Goal: Information Seeking & Learning: Learn about a topic

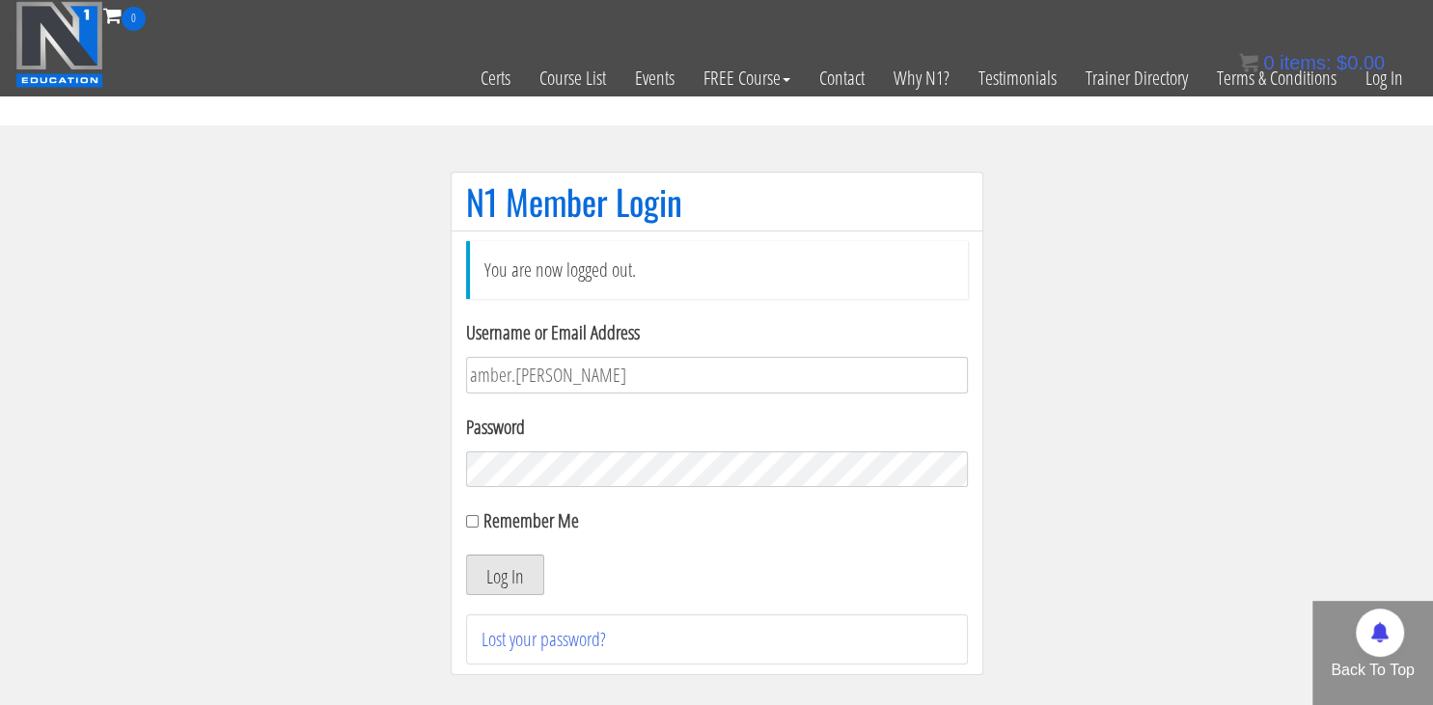
click at [486, 576] on button "Log In" at bounding box center [505, 575] width 78 height 41
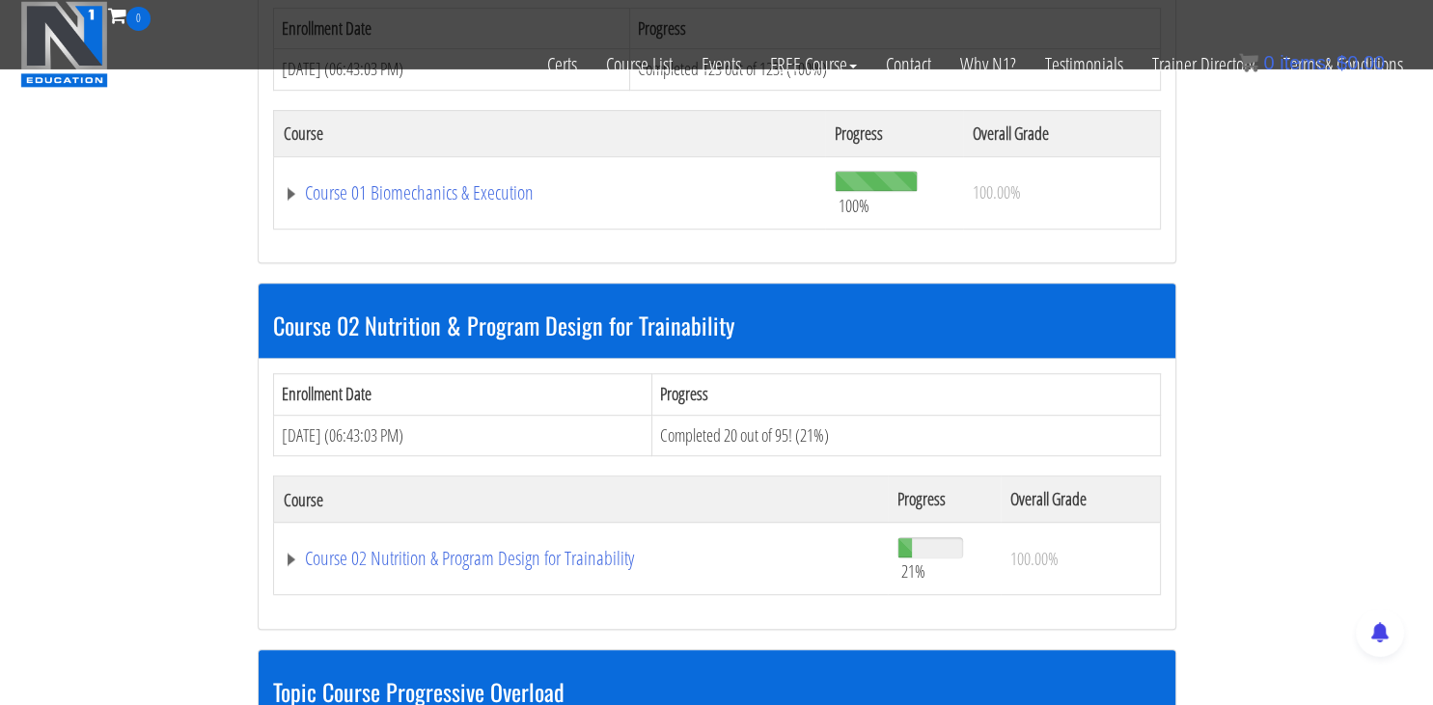
scroll to position [1049, 0]
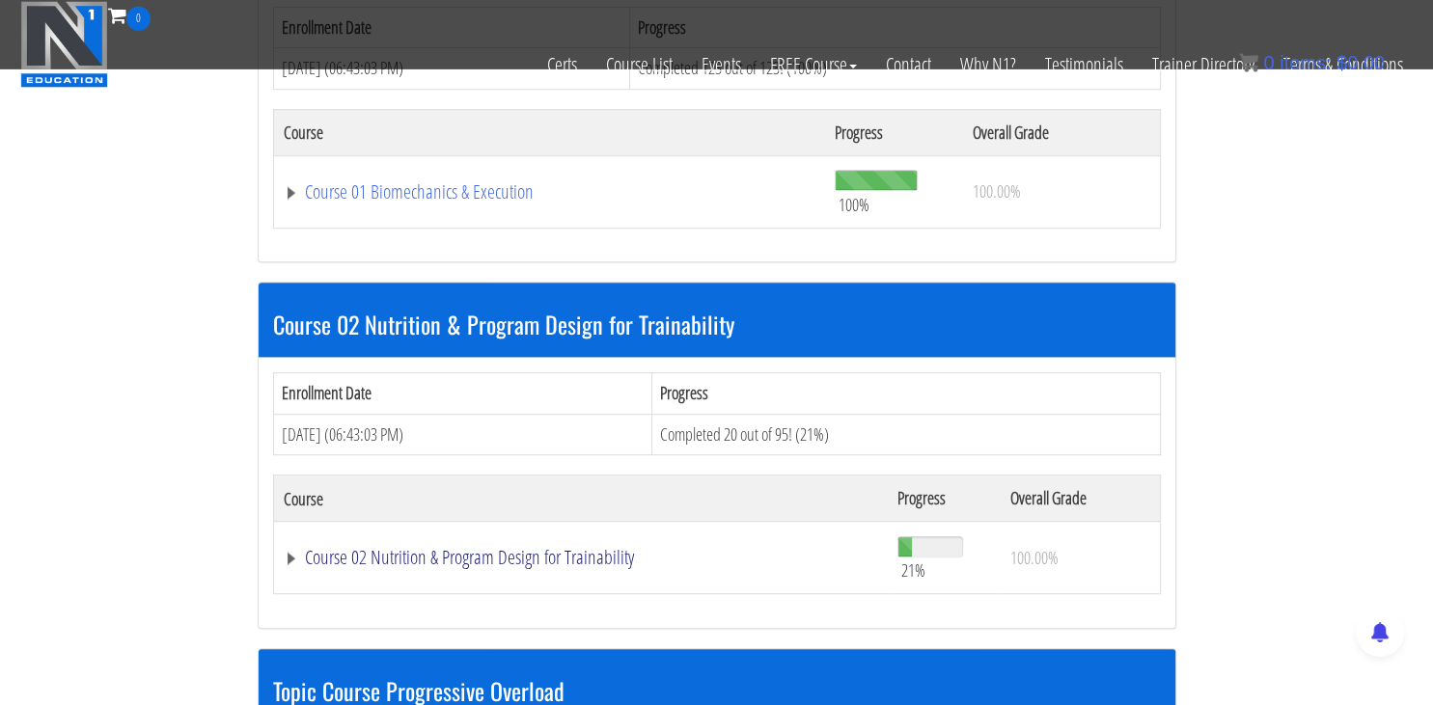
click at [515, 553] on link "Course 02 Nutrition & Program Design for Trainability" at bounding box center [581, 557] width 595 height 19
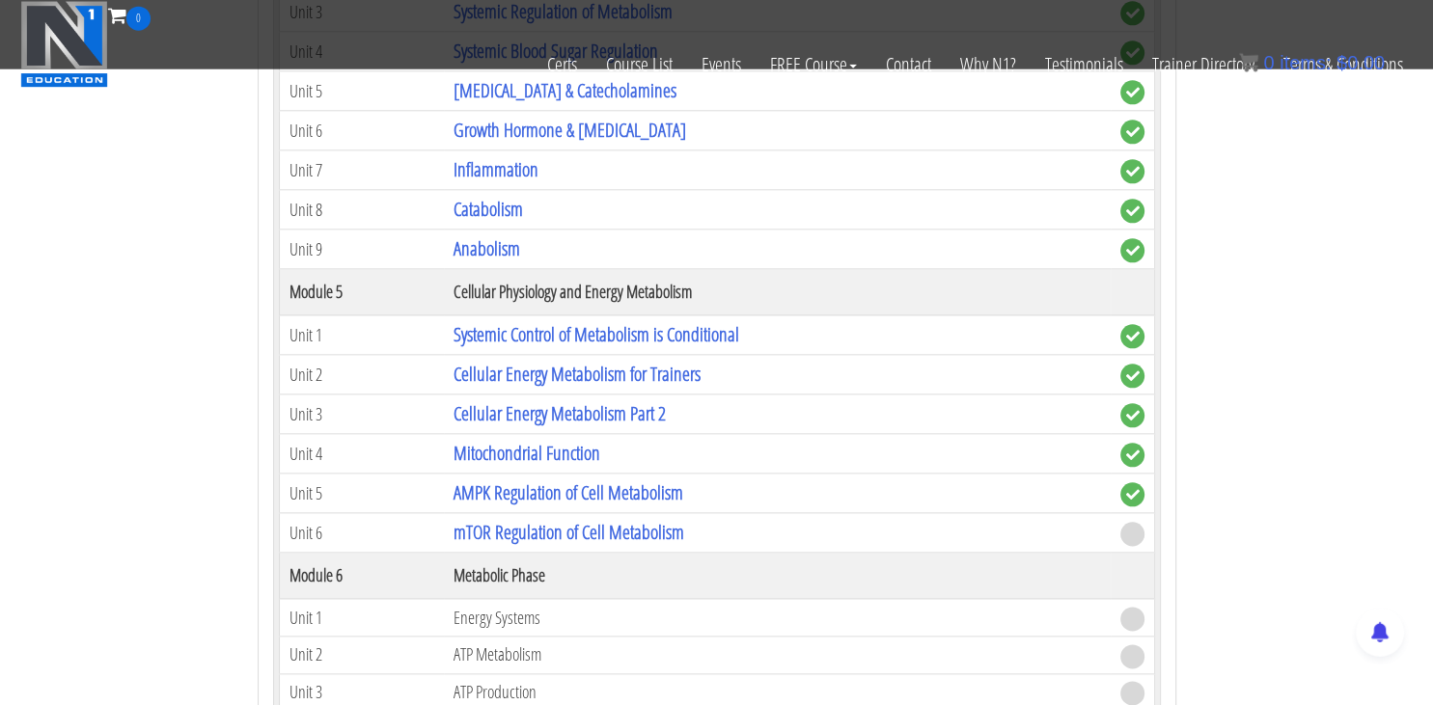
scroll to position [2158, 0]
click at [531, 521] on link "mTOR Regulation of Cell Metabolism" at bounding box center [569, 533] width 231 height 26
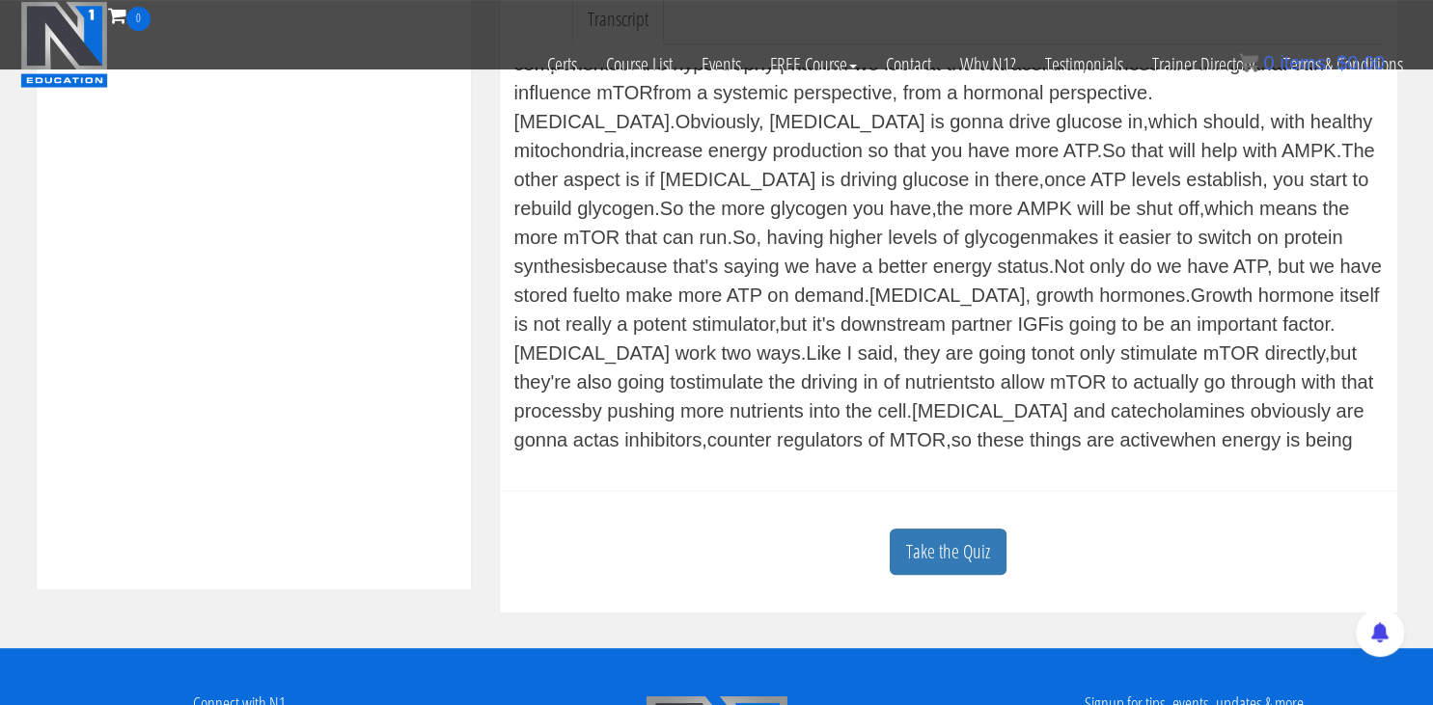
scroll to position [633, 0]
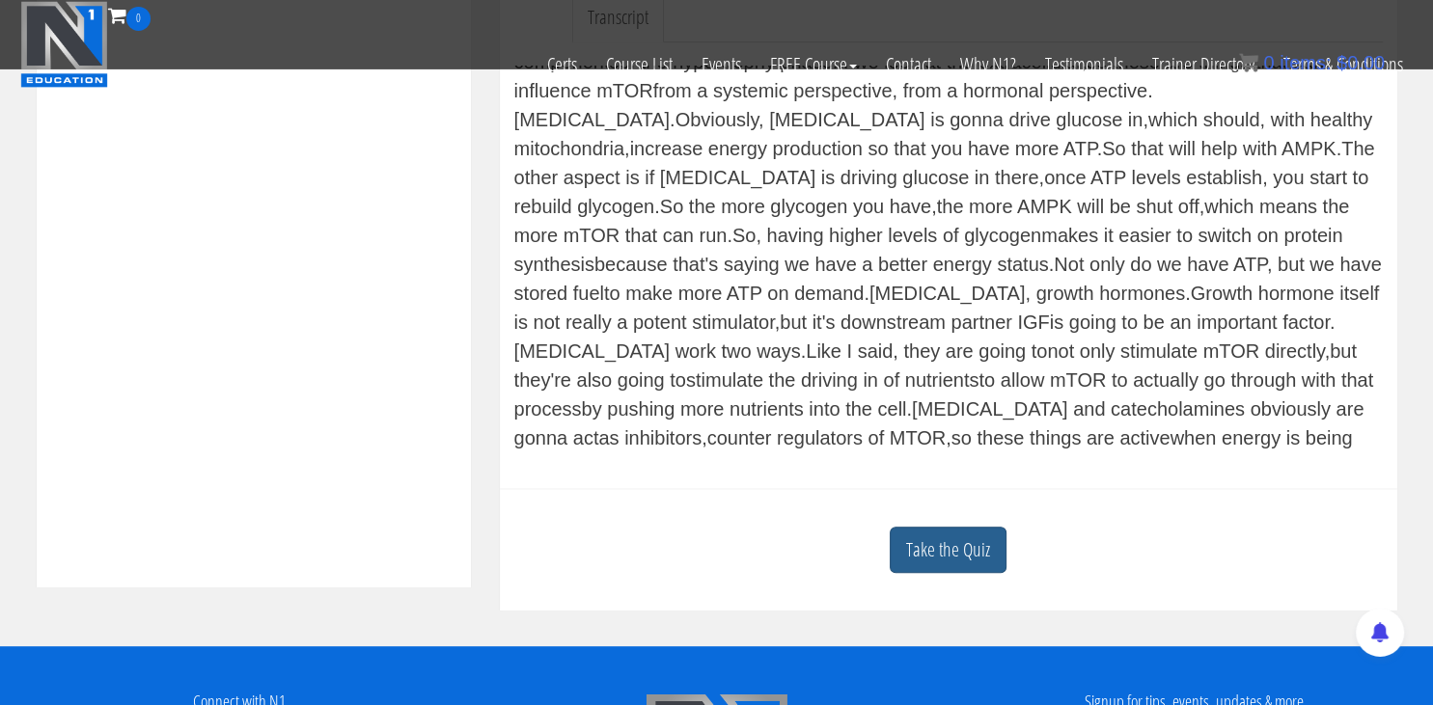
click at [910, 528] on link "Take the Quiz" at bounding box center [948, 550] width 117 height 47
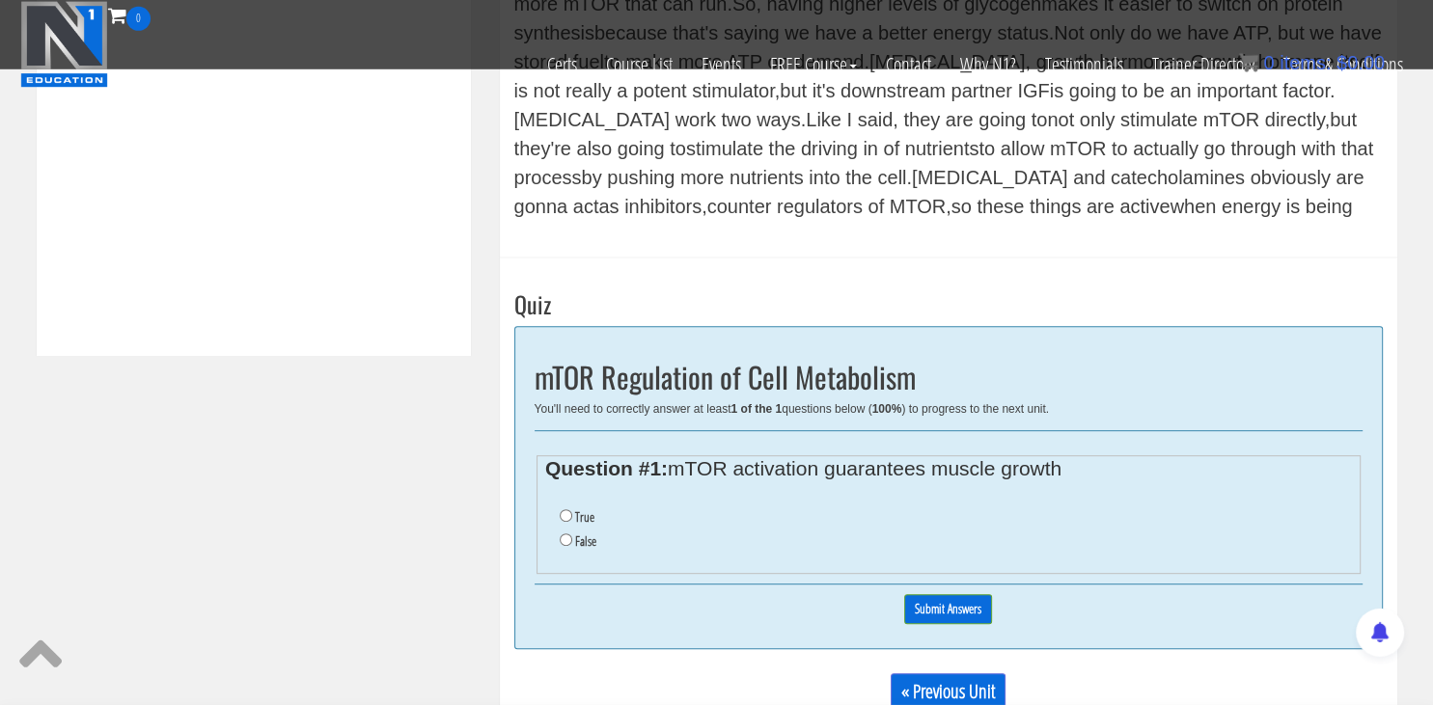
scroll to position [868, 0]
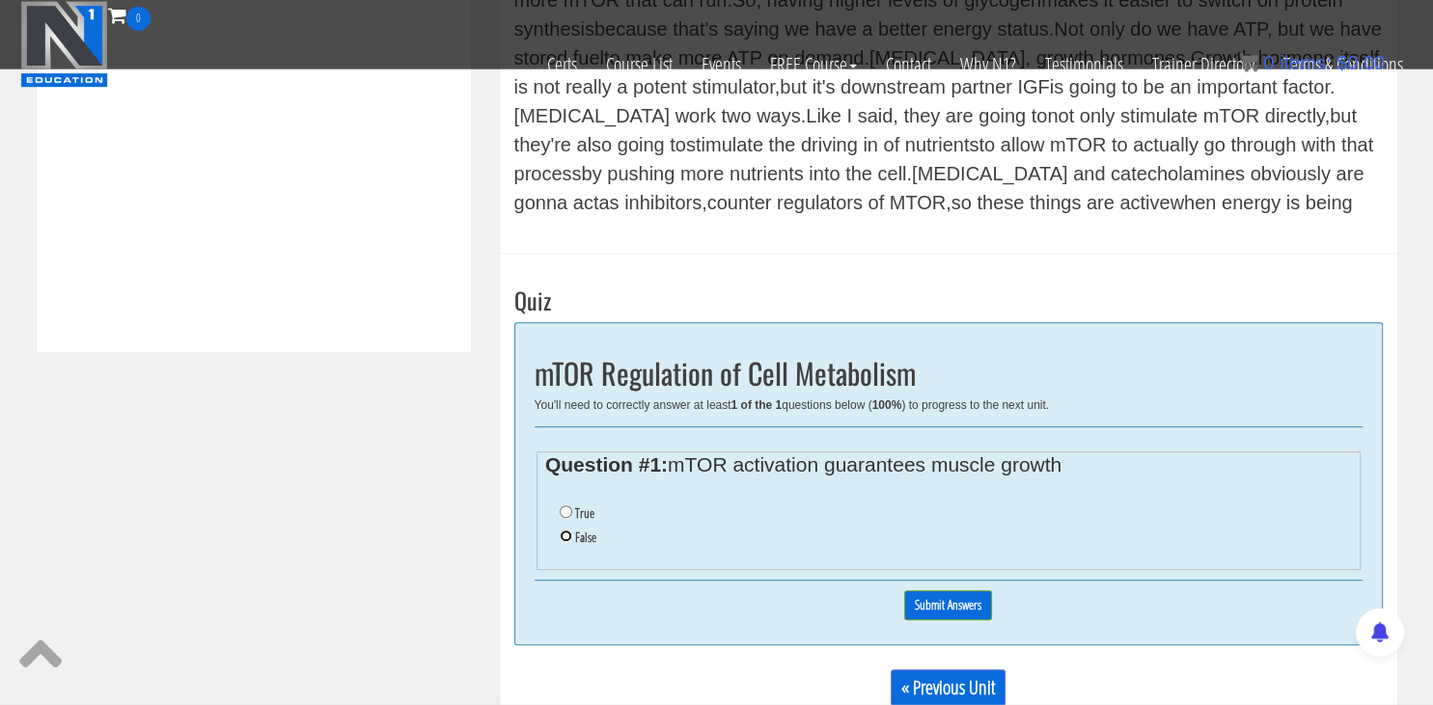
click at [563, 536] on input "False" at bounding box center [566, 536] width 13 height 13
radio input "true"
click at [932, 607] on input "Submit Answers" at bounding box center [948, 606] width 88 height 30
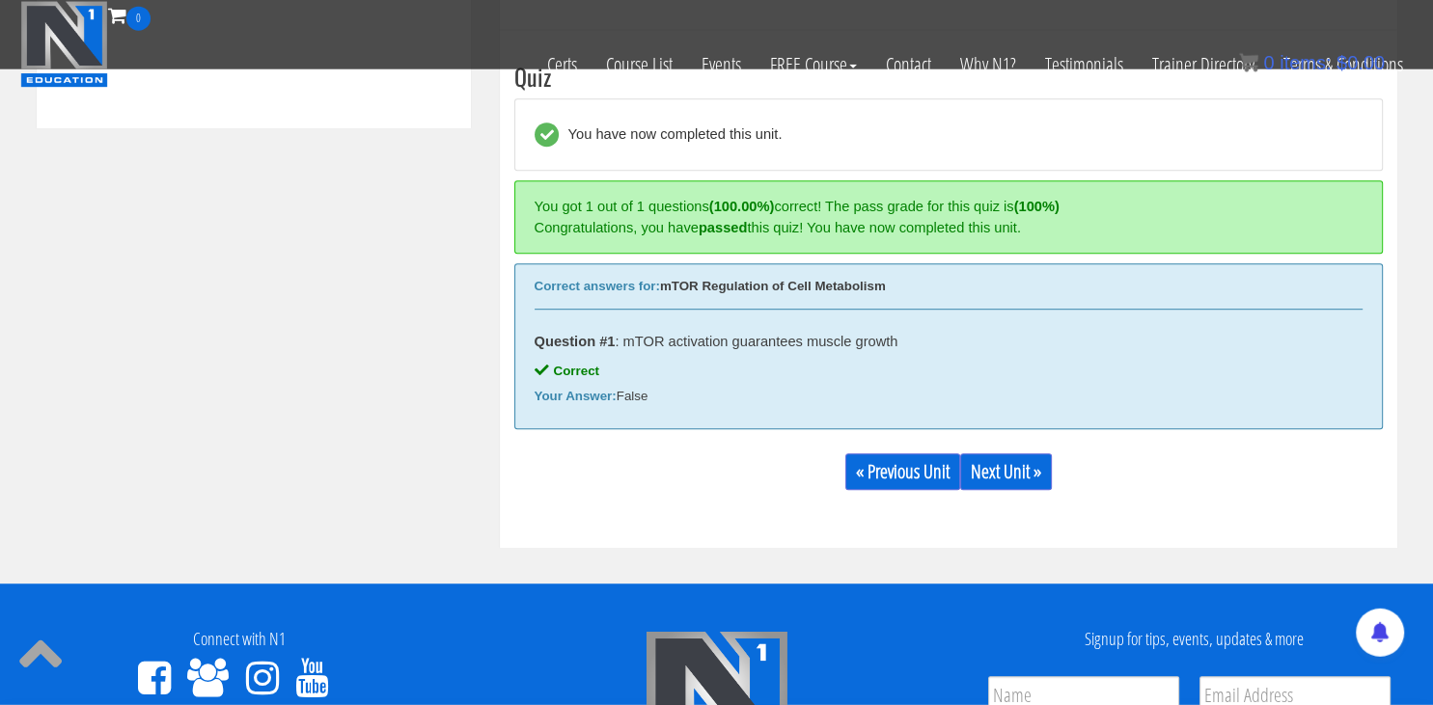
scroll to position [1093, 0]
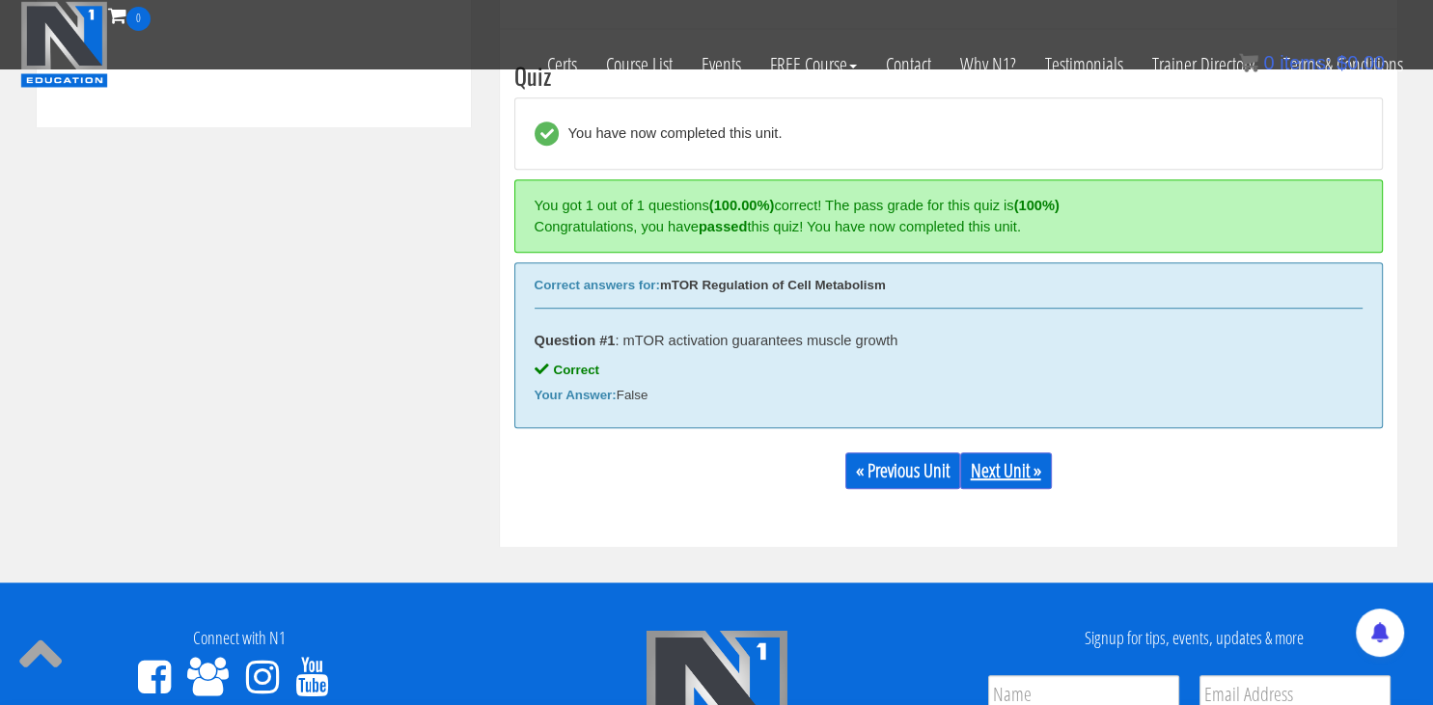
click at [1017, 464] on link "Next Unit »" at bounding box center [1006, 471] width 92 height 37
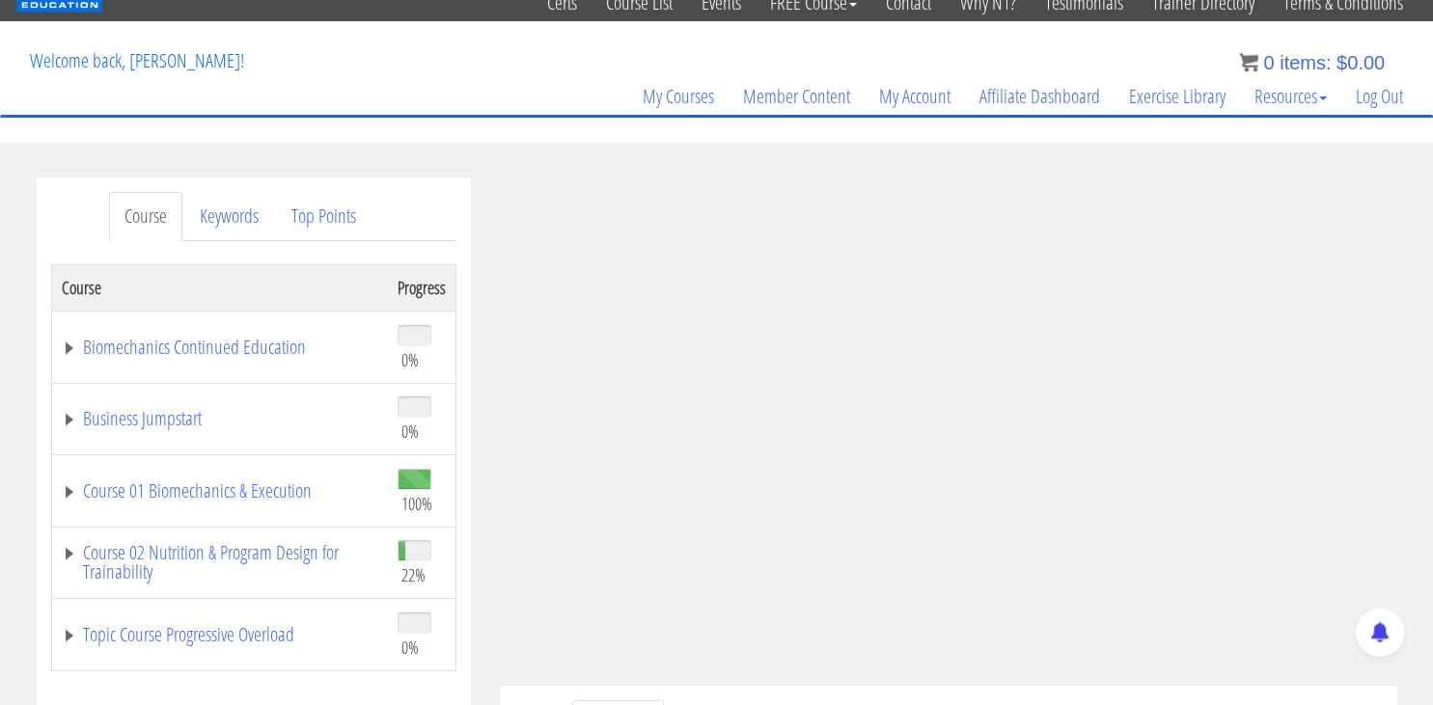
scroll to position [131, 0]
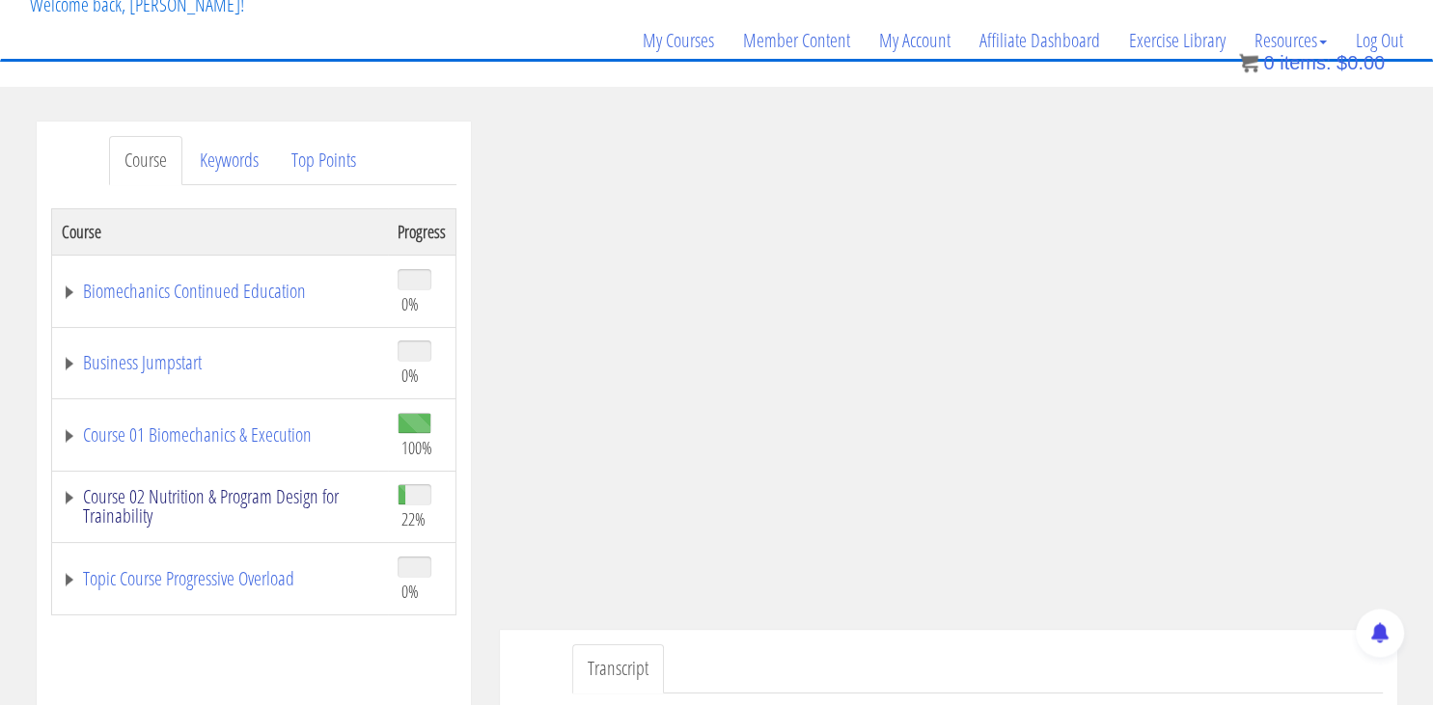
click at [272, 490] on link "Course 02 Nutrition & Program Design for Trainability" at bounding box center [220, 506] width 316 height 39
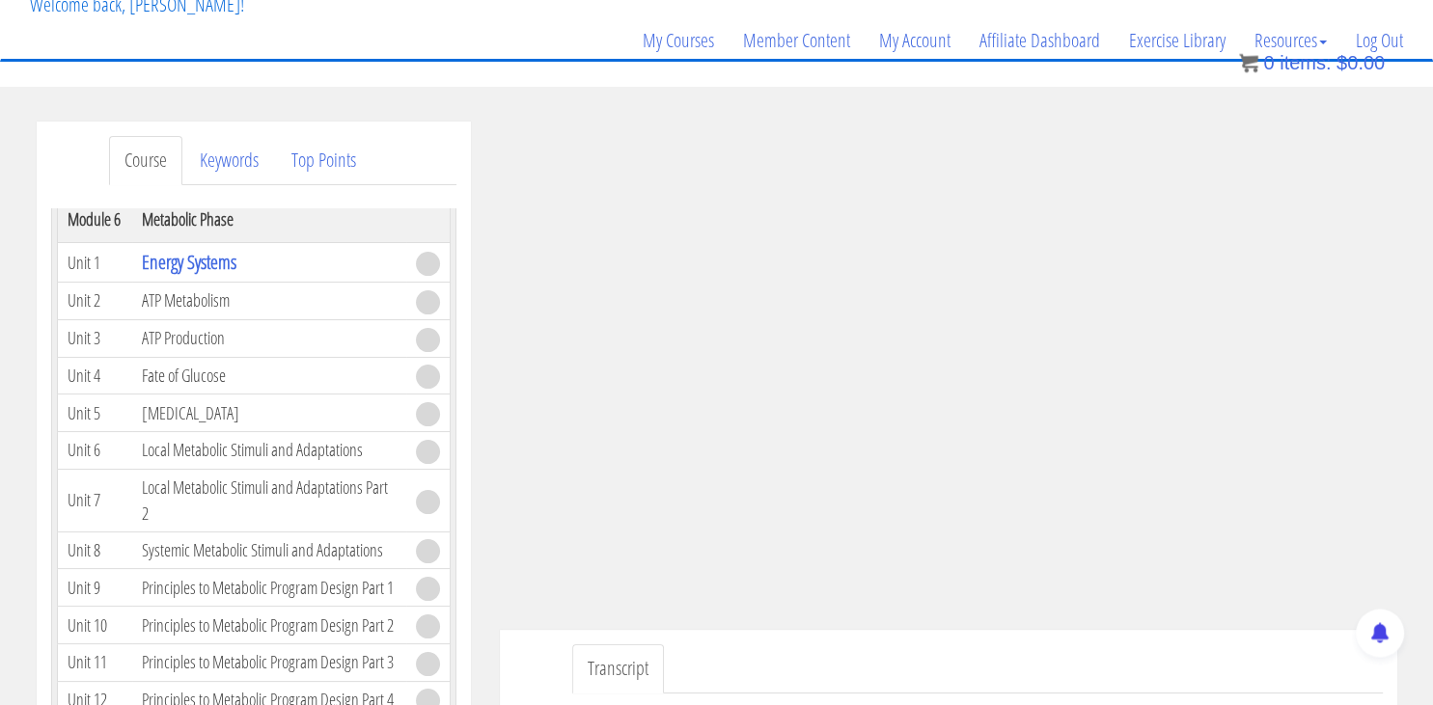
scroll to position [1443, 0]
click at [272, 433] on td "[MEDICAL_DATA]" at bounding box center [269, 415] width 274 height 38
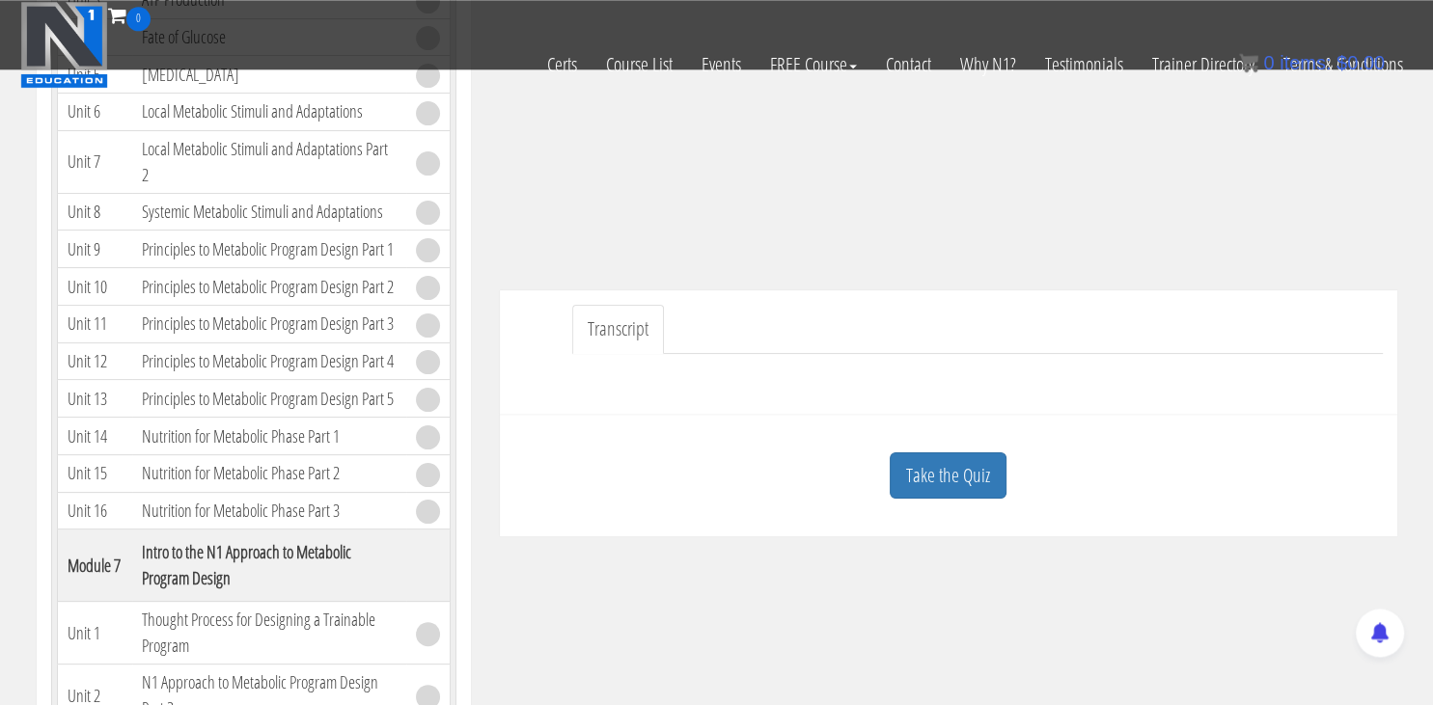
scroll to position [358, 0]
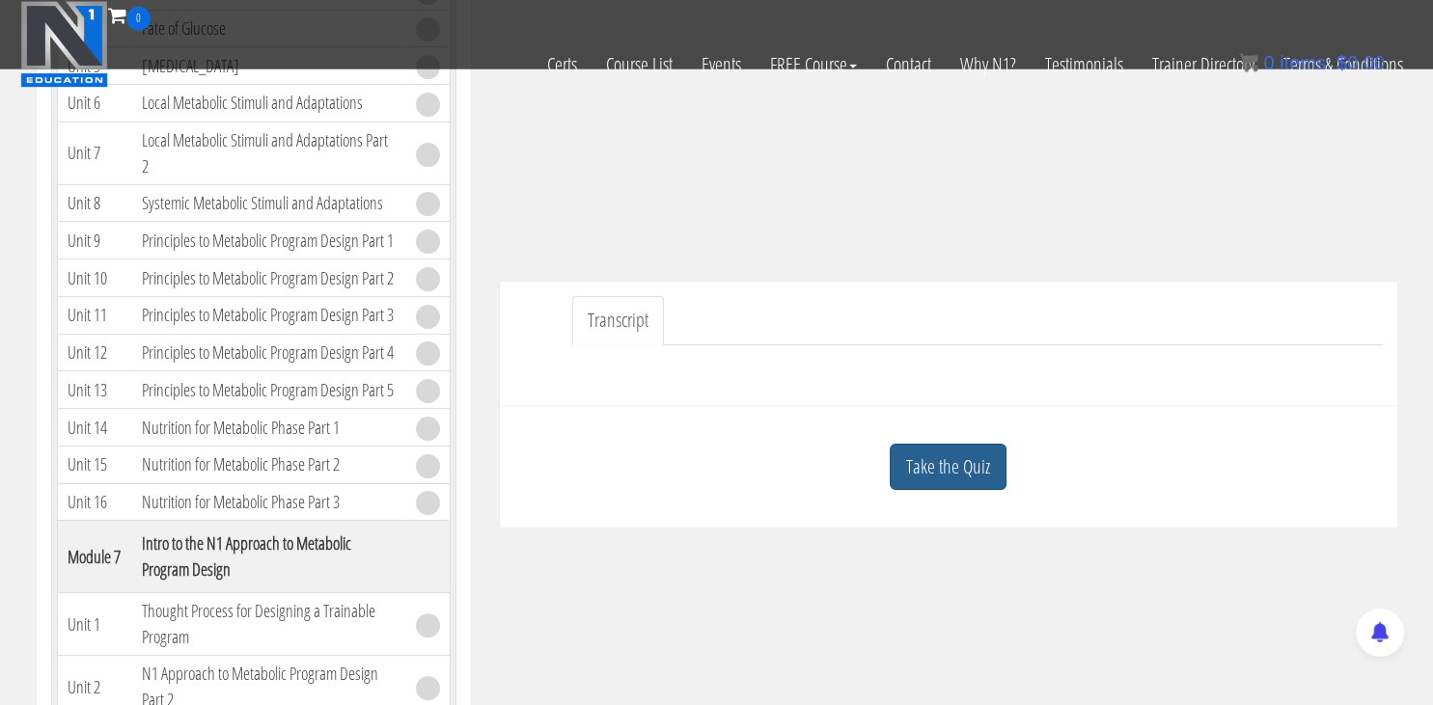
click at [942, 470] on link "Take the Quiz" at bounding box center [948, 467] width 117 height 47
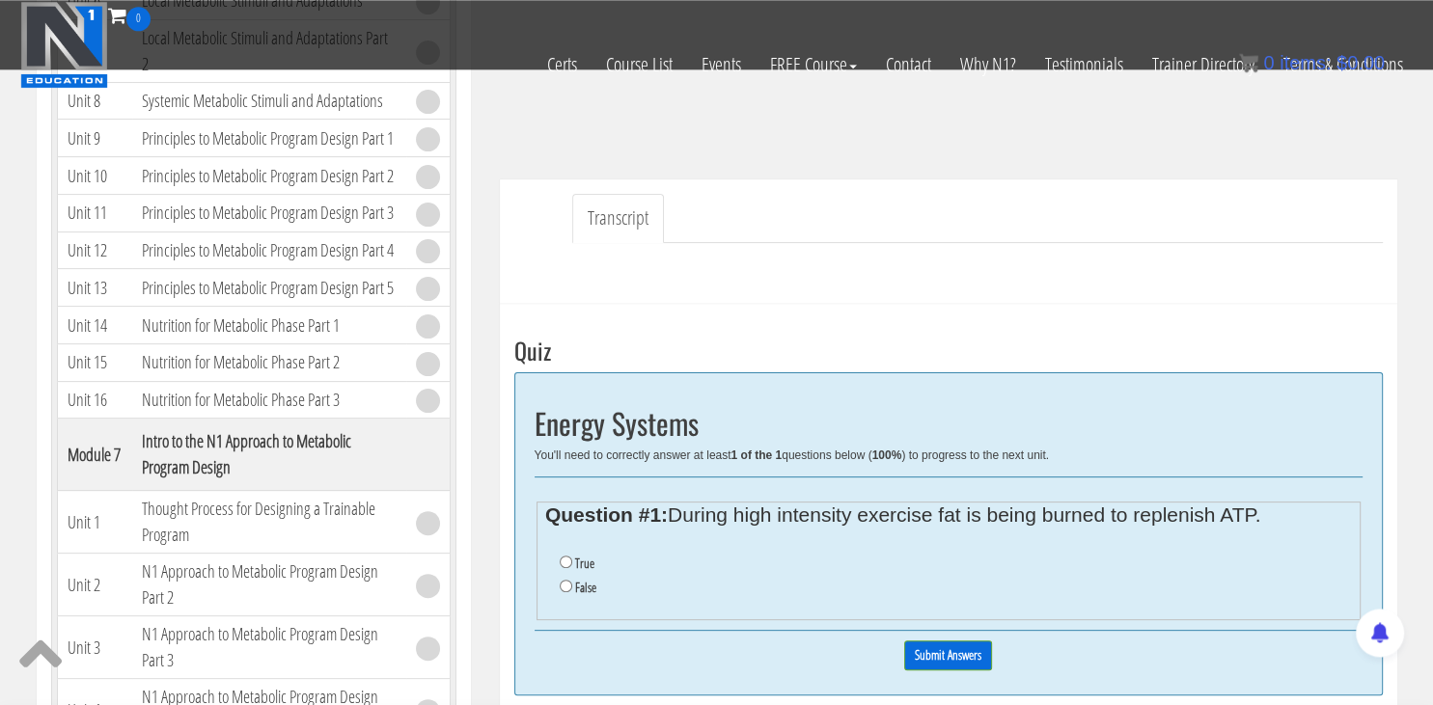
scroll to position [461, 0]
click at [567, 561] on input "True" at bounding box center [566, 561] width 13 height 13
radio input "true"
click at [945, 648] on input "Submit Answers" at bounding box center [948, 655] width 88 height 30
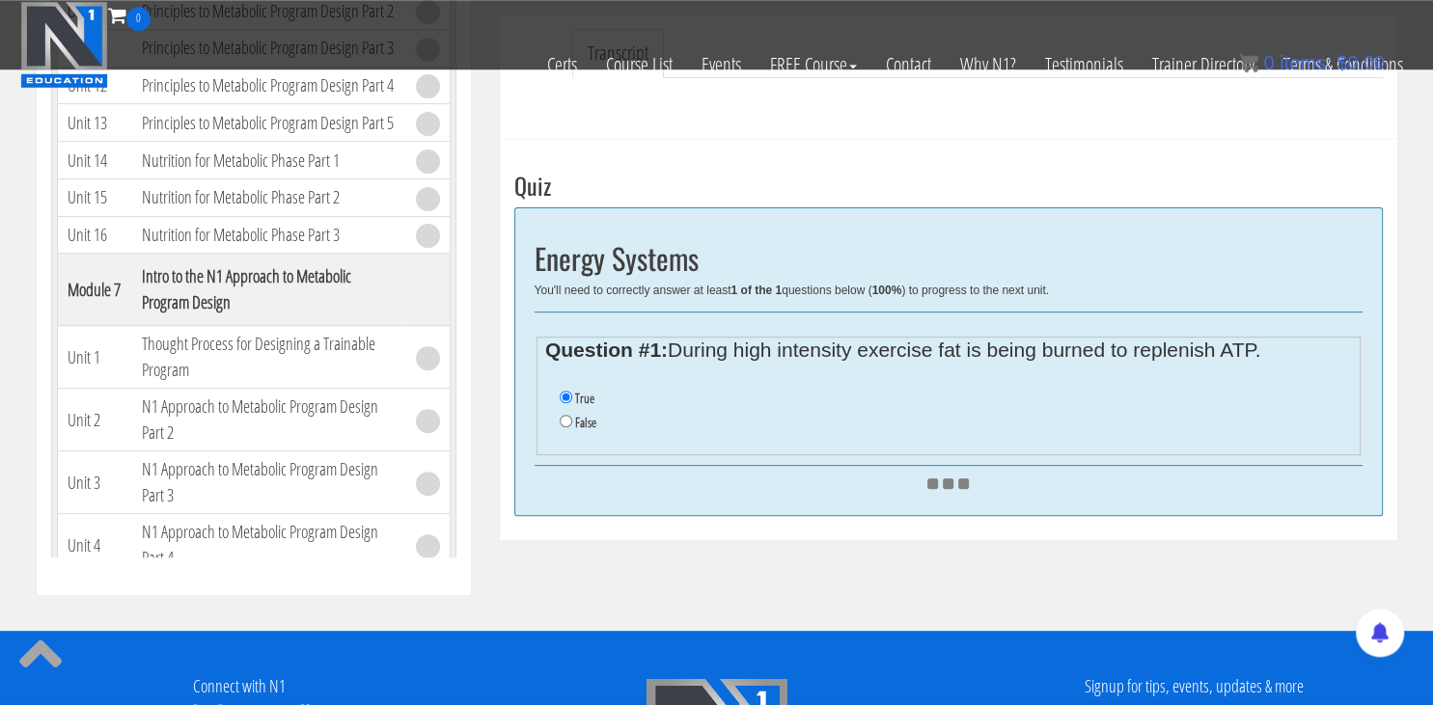
scroll to position [735, 0]
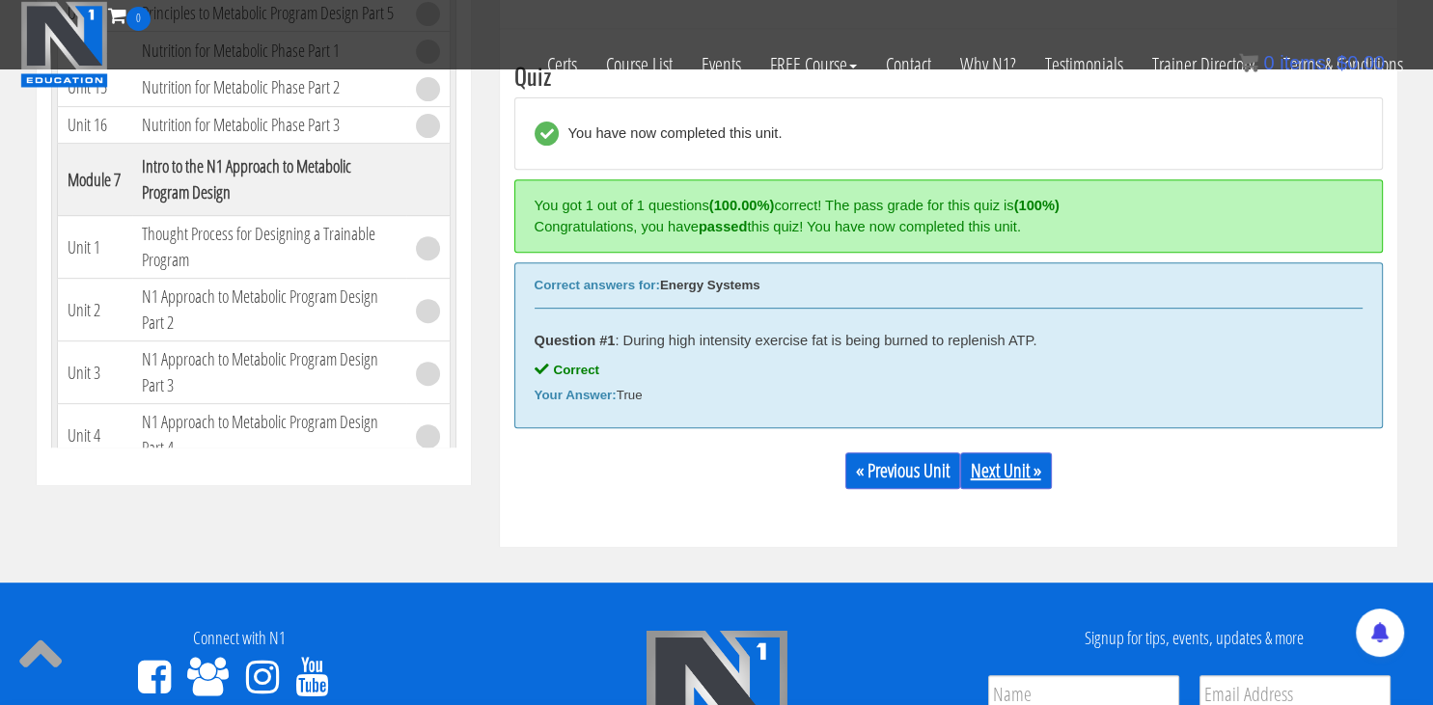
click at [1024, 464] on link "Next Unit »" at bounding box center [1006, 471] width 92 height 37
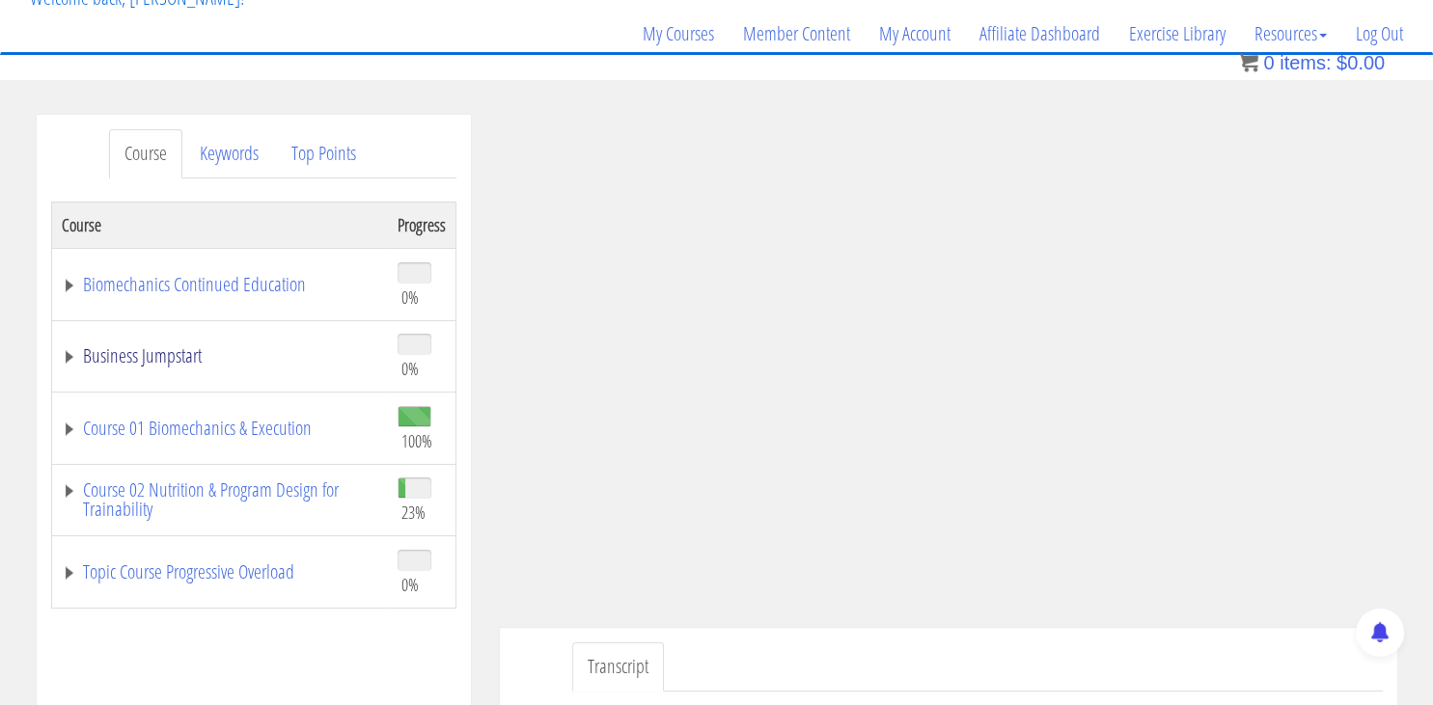
scroll to position [137, 0]
click at [315, 491] on link "Course 02 Nutrition & Program Design for Trainability" at bounding box center [220, 500] width 316 height 39
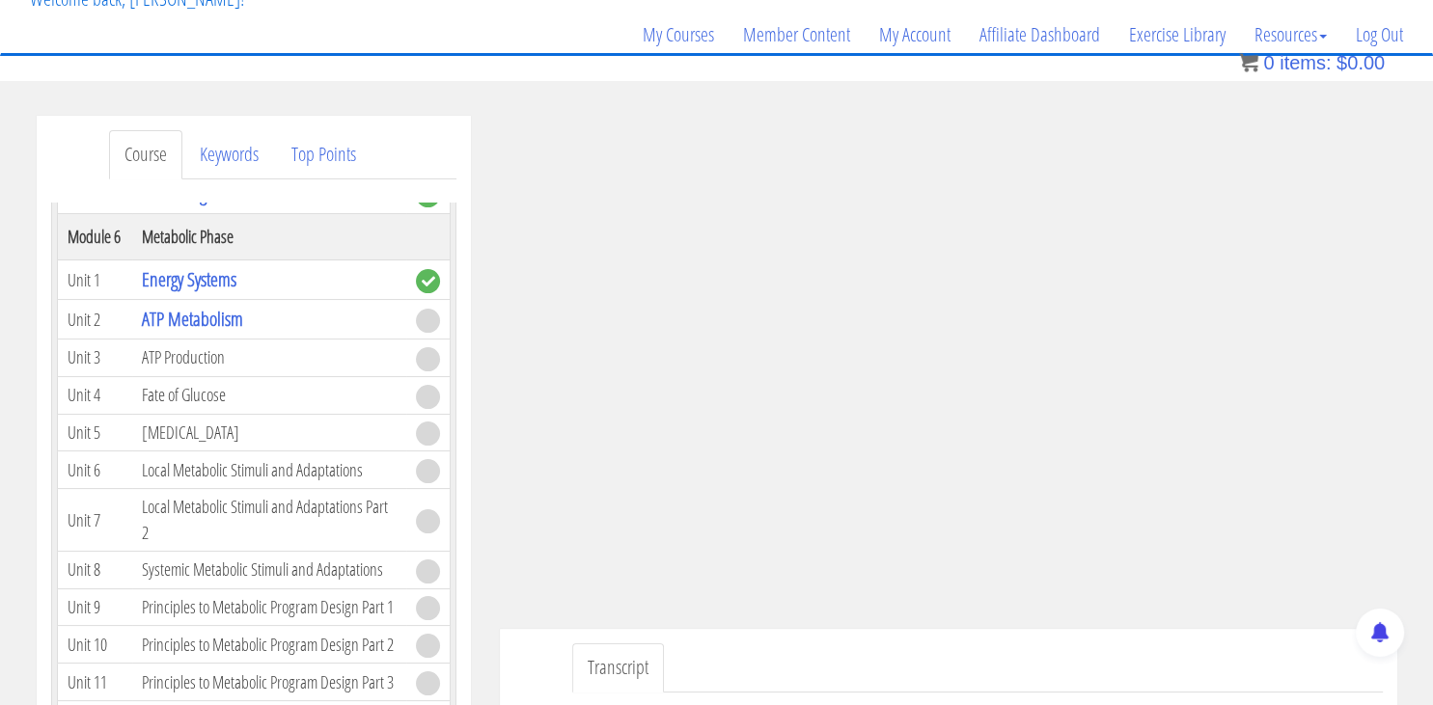
scroll to position [1419, 0]
